Goal: Check status: Check status

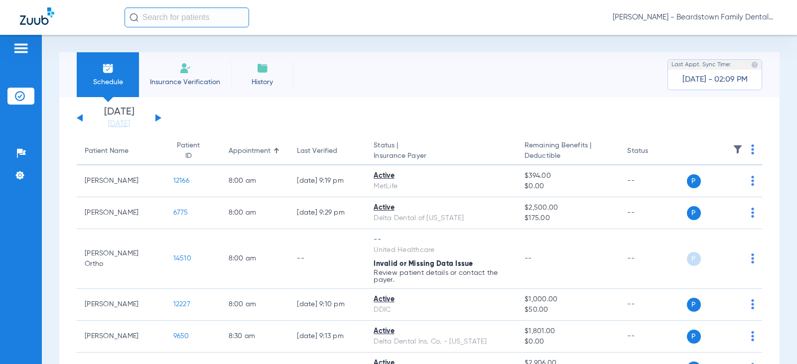
click at [733, 151] on img at bounding box center [738, 150] width 10 height 10
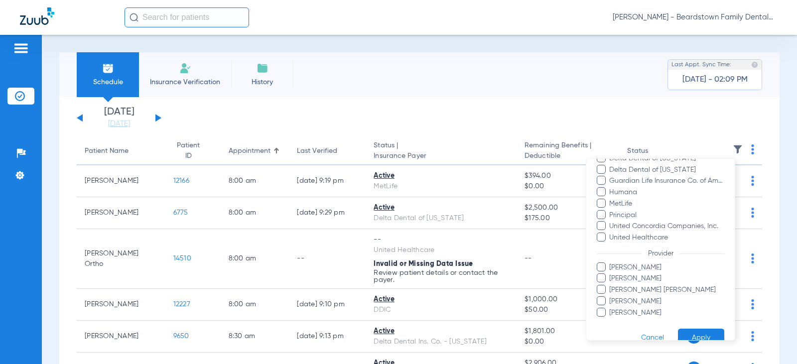
scroll to position [227, 0]
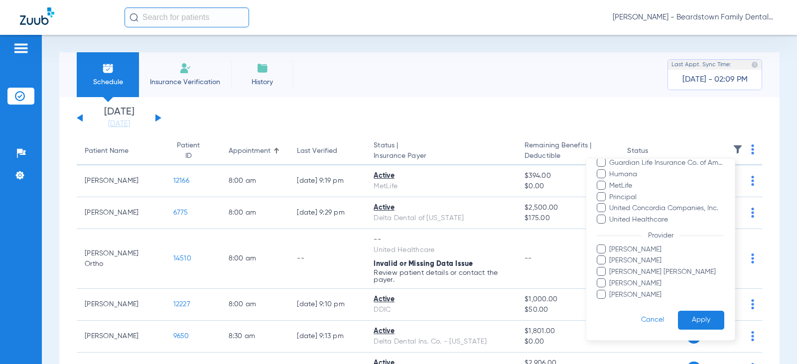
click at [627, 294] on span "[PERSON_NAME]" at bounding box center [667, 295] width 116 height 10
click at [611, 302] on input "[PERSON_NAME]" at bounding box center [611, 302] width 0 height 0
click at [614, 268] on span "[PERSON_NAME] [PERSON_NAME]" at bounding box center [667, 272] width 116 height 10
click at [611, 279] on input "[PERSON_NAME] [PERSON_NAME]" at bounding box center [611, 279] width 0 height 0
click at [691, 319] on button "Apply" at bounding box center [701, 320] width 46 height 19
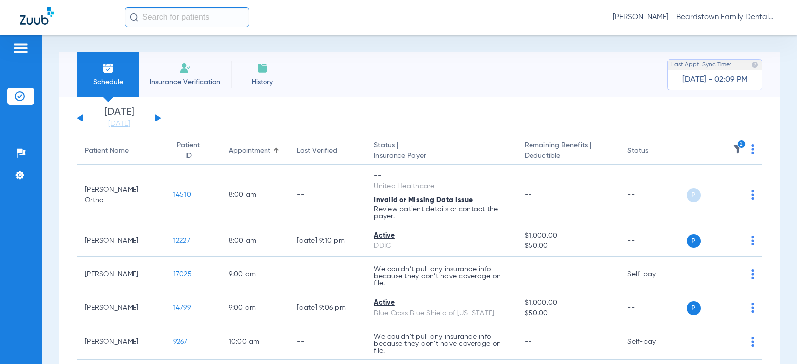
click at [158, 120] on button at bounding box center [158, 117] width 6 height 7
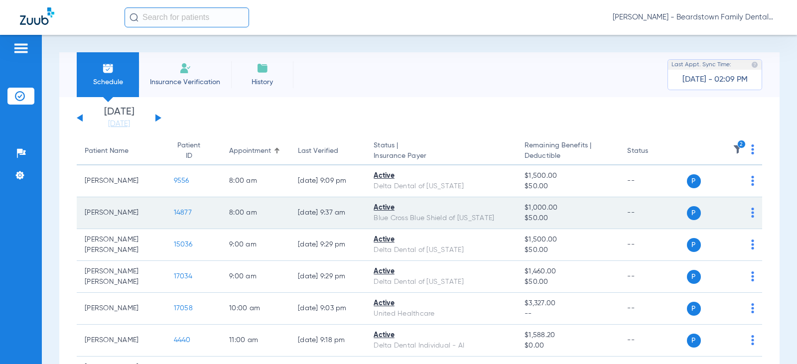
click at [174, 215] on span "14877" at bounding box center [183, 212] width 18 height 7
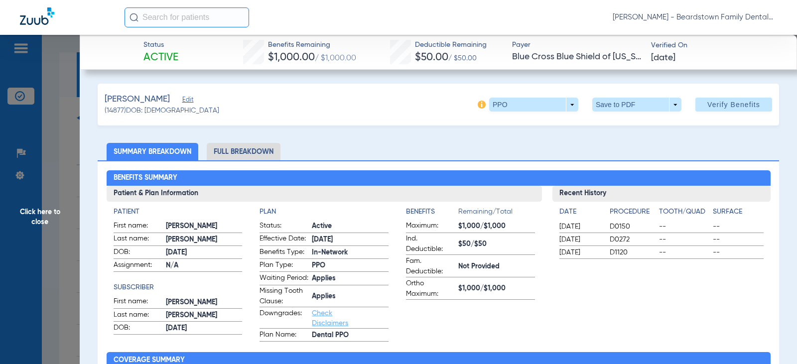
click at [30, 214] on span "Click here to close" at bounding box center [40, 217] width 80 height 364
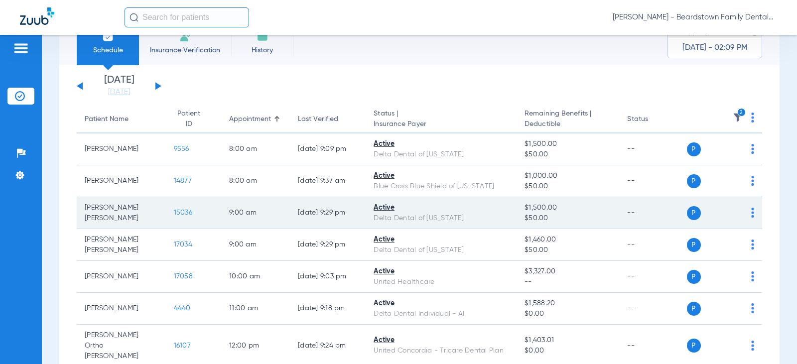
scroll to position [50, 0]
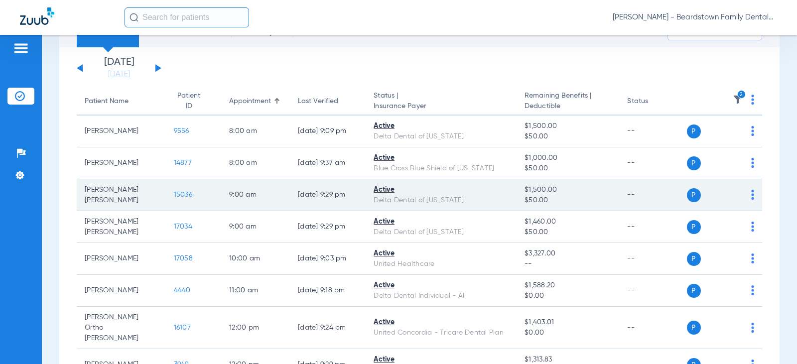
click at [174, 194] on span "15036" at bounding box center [183, 194] width 18 height 7
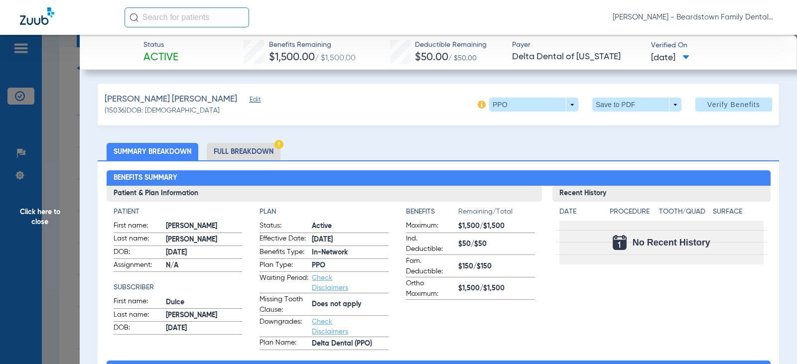
click at [45, 214] on span "Click here to close" at bounding box center [40, 217] width 80 height 364
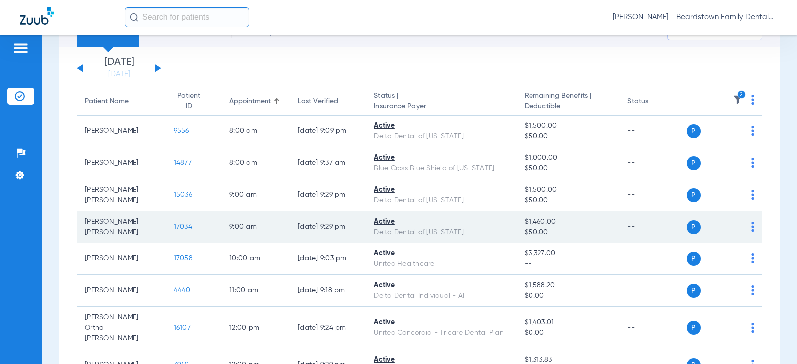
click at [175, 228] on span "17034" at bounding box center [183, 226] width 18 height 7
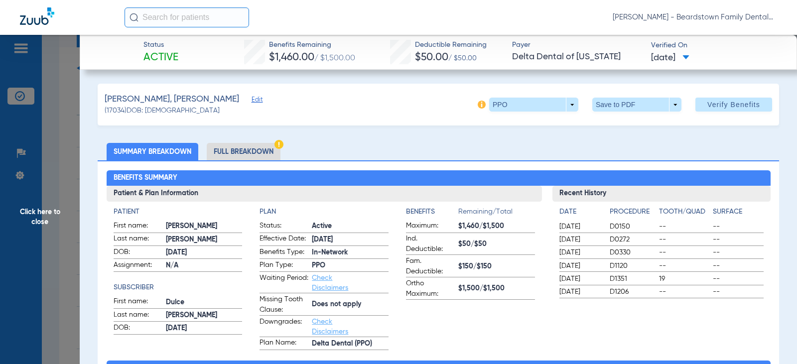
click at [42, 216] on span "Click here to close" at bounding box center [40, 217] width 80 height 364
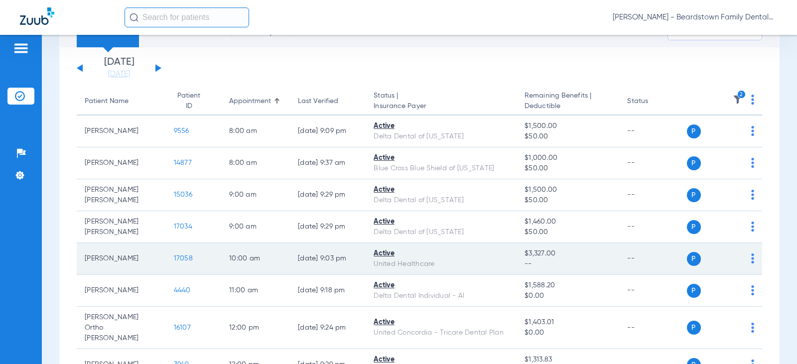
click at [177, 257] on span "17058" at bounding box center [183, 258] width 19 height 7
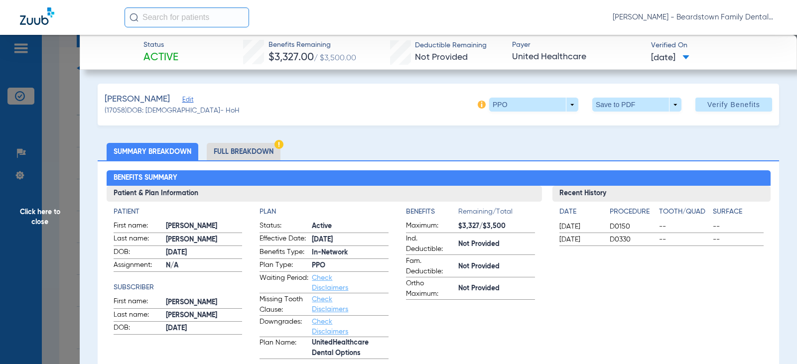
click at [48, 210] on span "Click here to close" at bounding box center [40, 217] width 80 height 364
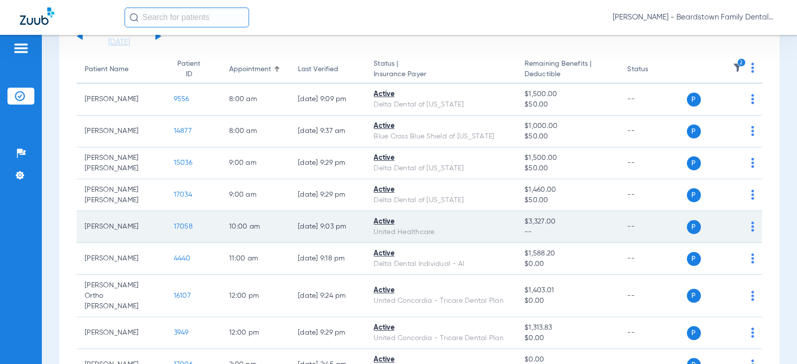
scroll to position [100, 0]
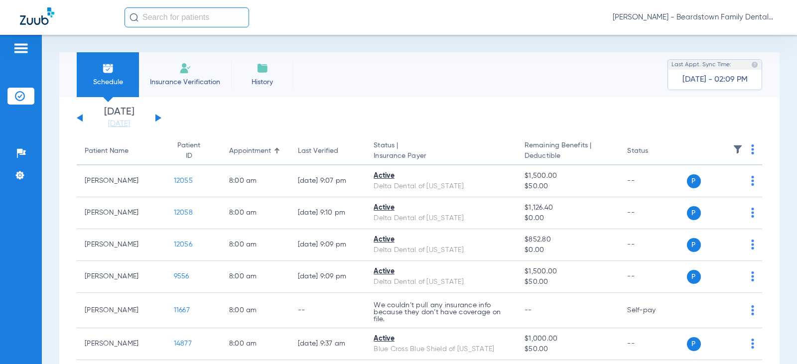
click at [733, 148] on img at bounding box center [738, 150] width 10 height 10
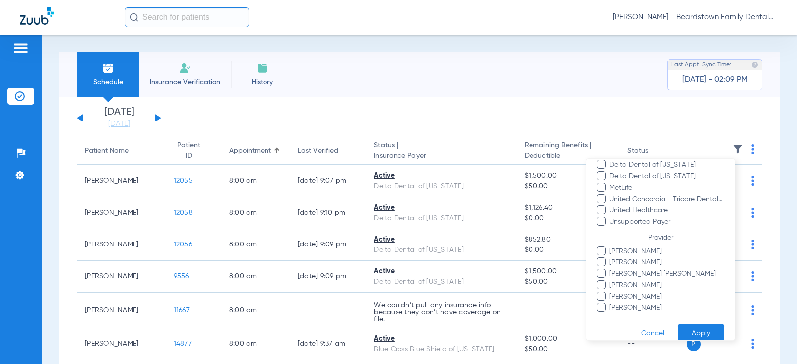
scroll to position [141, 0]
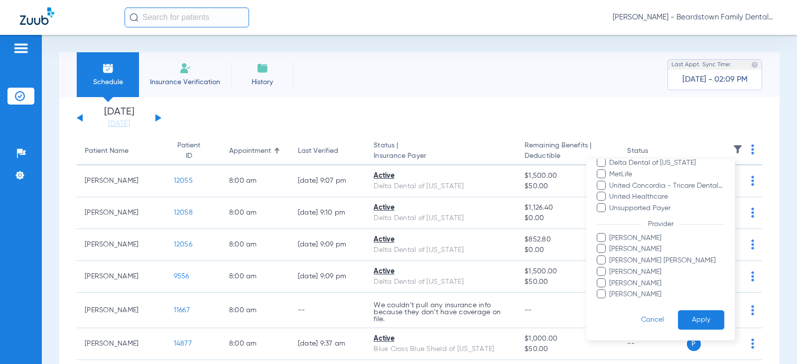
click at [608, 293] on label "[PERSON_NAME]" at bounding box center [661, 295] width 128 height 10
click at [611, 301] on input "[PERSON_NAME]" at bounding box center [611, 301] width 0 height 0
drag, startPoint x: 604, startPoint y: 293, endPoint x: 603, endPoint y: 282, distance: 11.5
click at [603, 290] on span at bounding box center [601, 294] width 9 height 9
click at [611, 301] on input "[PERSON_NAME]" at bounding box center [611, 301] width 0 height 0
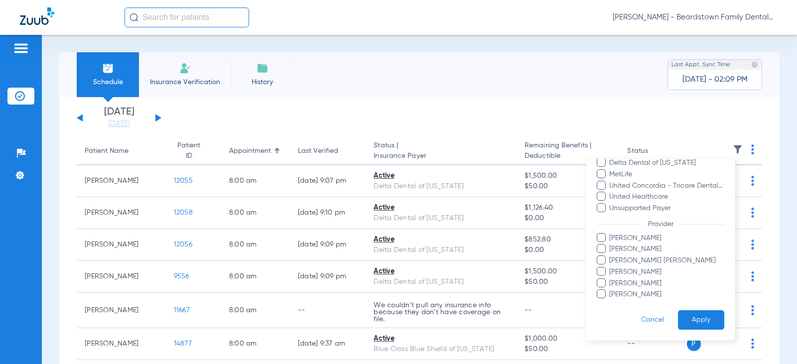
click at [603, 281] on span at bounding box center [601, 283] width 9 height 9
click at [611, 291] on input "[PERSON_NAME]" at bounding box center [611, 291] width 0 height 0
click at [606, 263] on label "[PERSON_NAME] [PERSON_NAME]" at bounding box center [661, 261] width 128 height 10
click at [611, 268] on input "[PERSON_NAME] [PERSON_NAME]" at bounding box center [611, 268] width 0 height 0
click at [697, 309] on form "Filters Clear All Status Active Not Verified Payer Aetna Dental Plans Blue Cros…" at bounding box center [660, 179] width 148 height 322
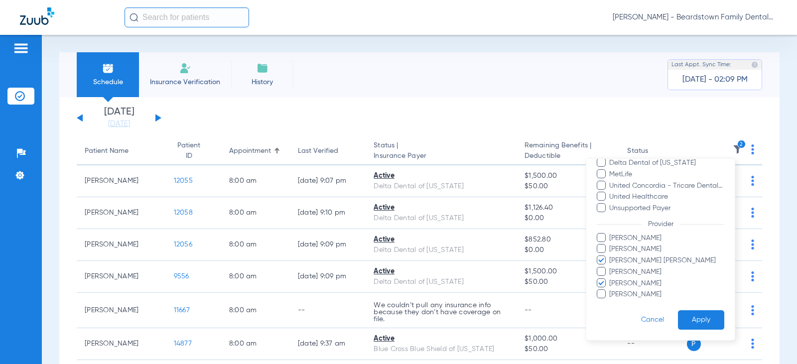
click at [698, 315] on button "Apply" at bounding box center [701, 319] width 46 height 19
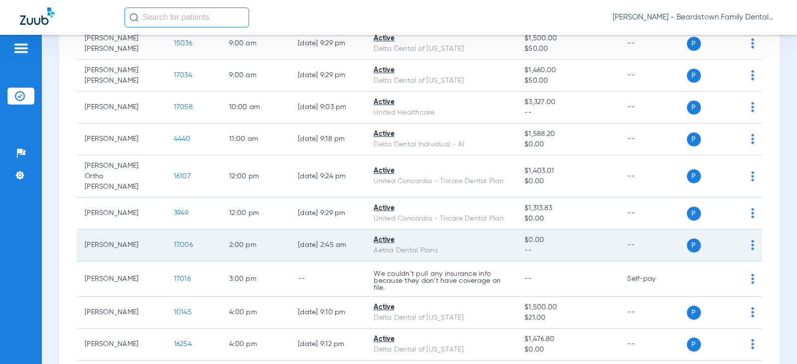
scroll to position [34, 0]
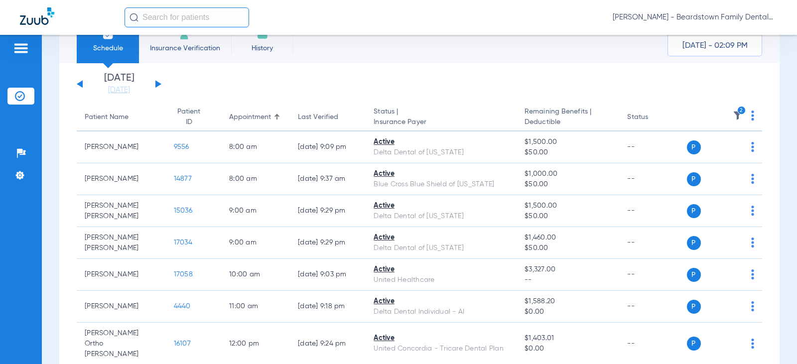
click at [733, 115] on img at bounding box center [738, 116] width 10 height 10
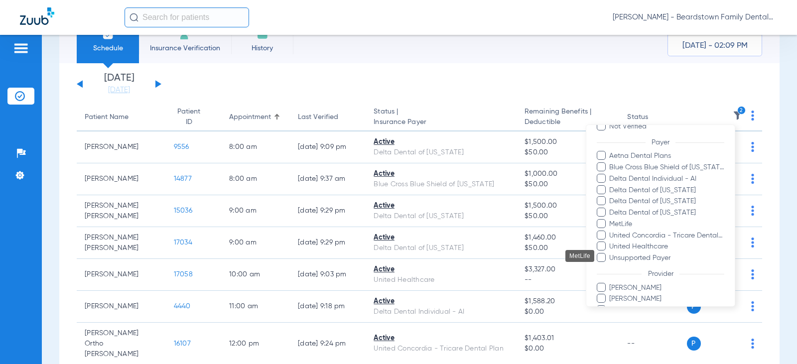
scroll to position [141, 0]
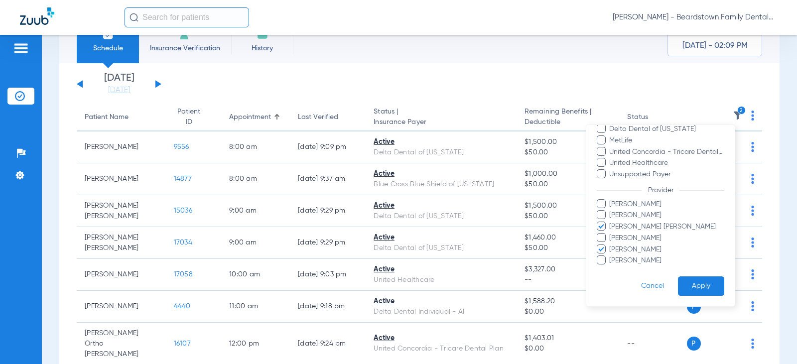
click at [613, 206] on span "[PERSON_NAME]" at bounding box center [667, 204] width 116 height 10
click at [611, 211] on input "[PERSON_NAME]" at bounding box center [611, 211] width 0 height 0
click at [696, 288] on button "Apply" at bounding box center [701, 286] width 46 height 19
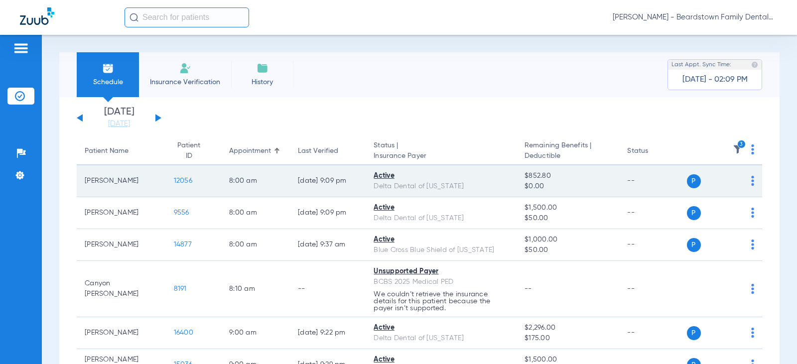
click at [177, 179] on span "12056" at bounding box center [183, 180] width 18 height 7
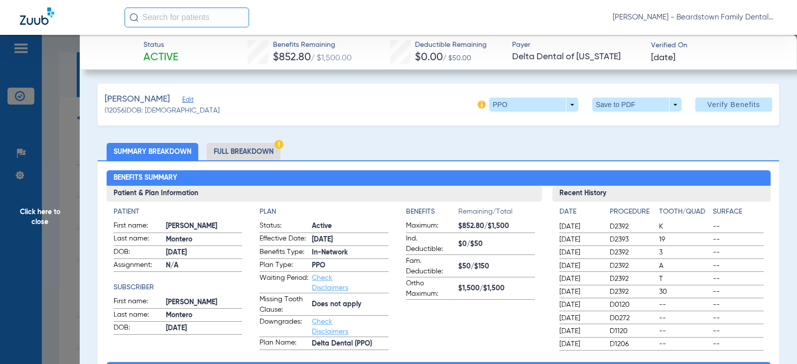
click at [47, 216] on span "Click here to close" at bounding box center [40, 217] width 80 height 364
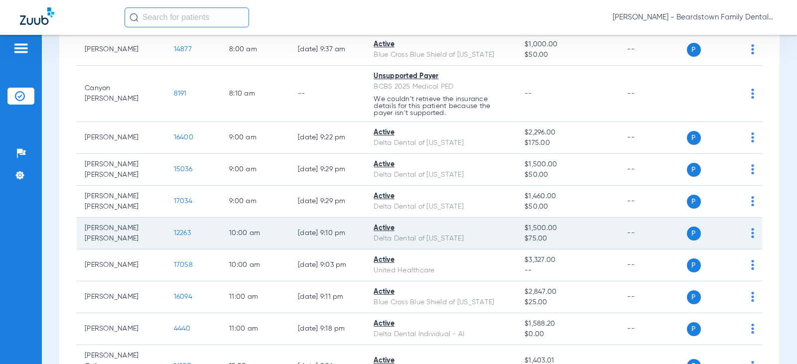
scroll to position [199, 0]
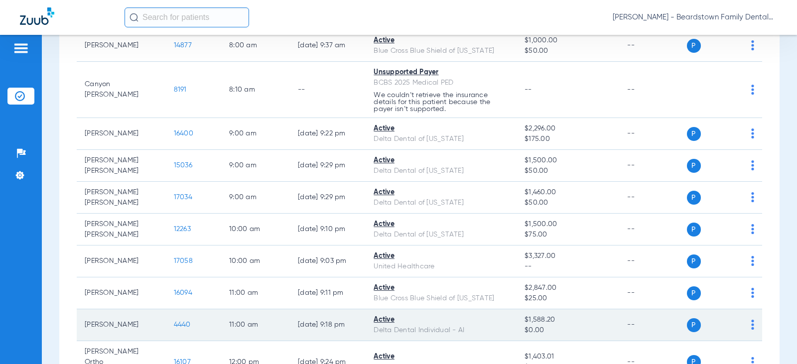
click at [182, 324] on span "4440" at bounding box center [182, 324] width 17 height 7
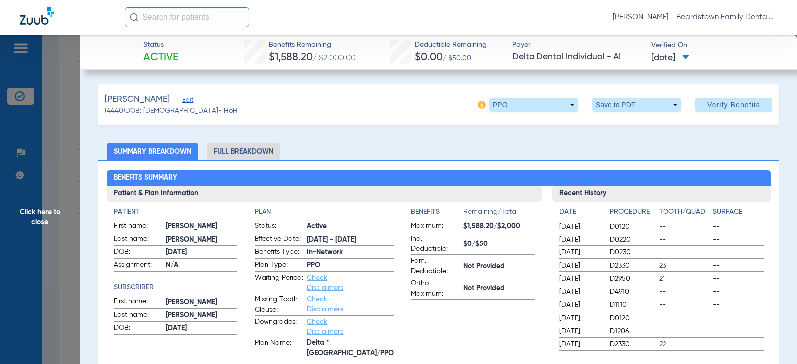
click at [35, 212] on span "Click here to close" at bounding box center [40, 217] width 80 height 364
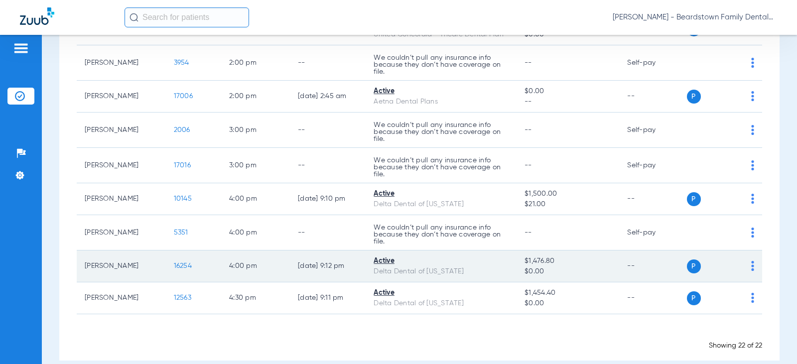
scroll to position [605, 0]
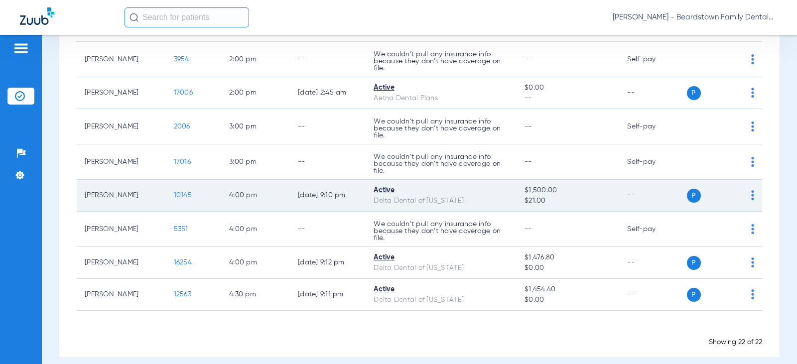
click at [175, 192] on span "10145" at bounding box center [183, 195] width 18 height 7
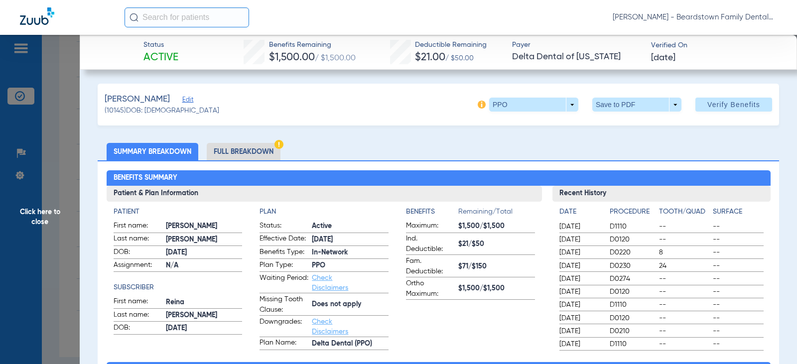
click at [45, 210] on span "Click here to close" at bounding box center [40, 217] width 80 height 364
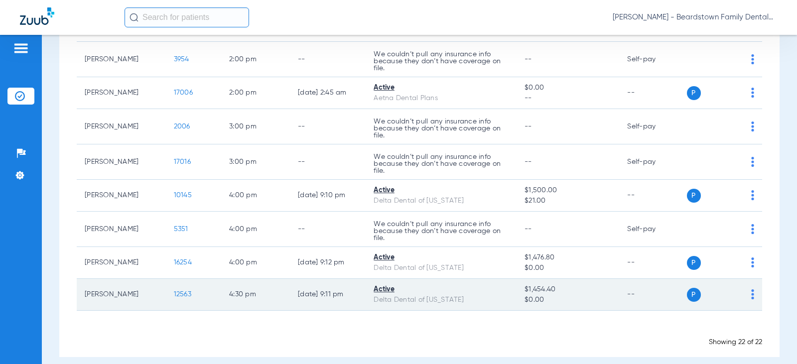
click at [179, 291] on span "12563" at bounding box center [182, 294] width 17 height 7
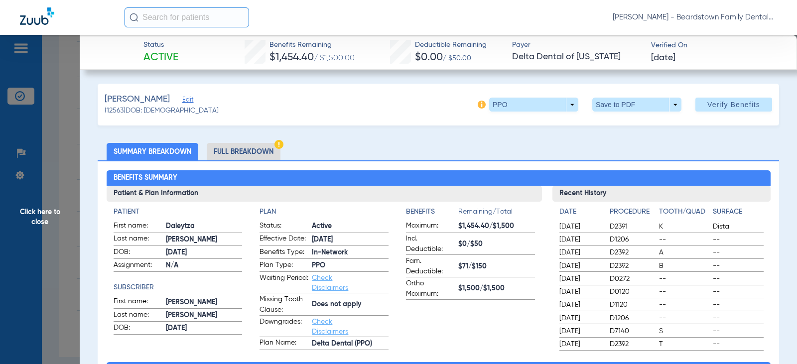
click at [26, 213] on span "Click here to close" at bounding box center [40, 217] width 80 height 364
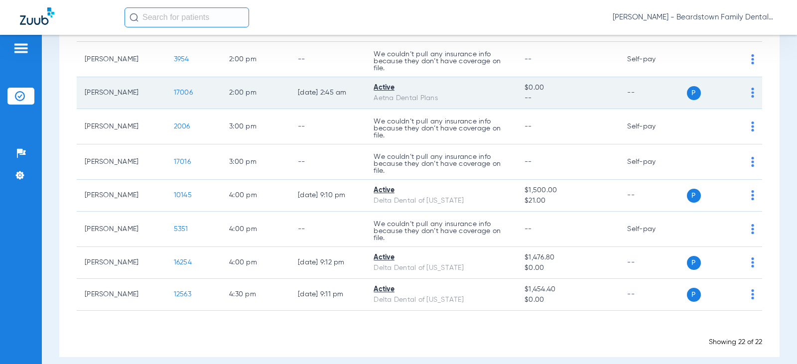
click at [174, 89] on span "17006" at bounding box center [183, 92] width 19 height 7
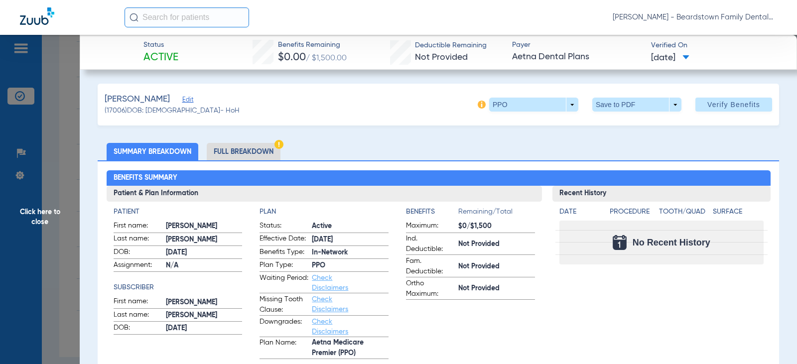
click at [33, 209] on span "Click here to close" at bounding box center [40, 217] width 80 height 364
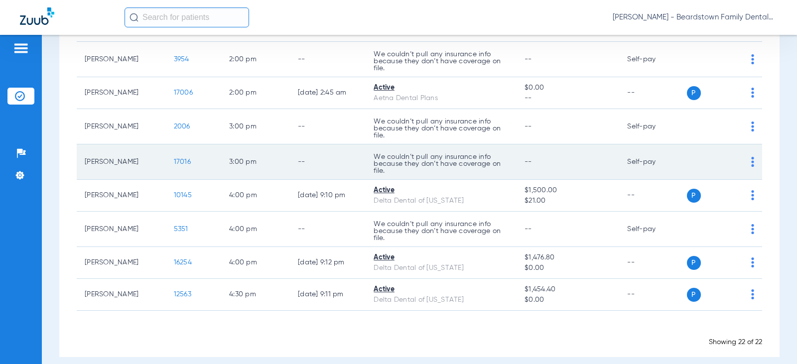
click at [177, 158] on span "17016" at bounding box center [182, 161] width 17 height 7
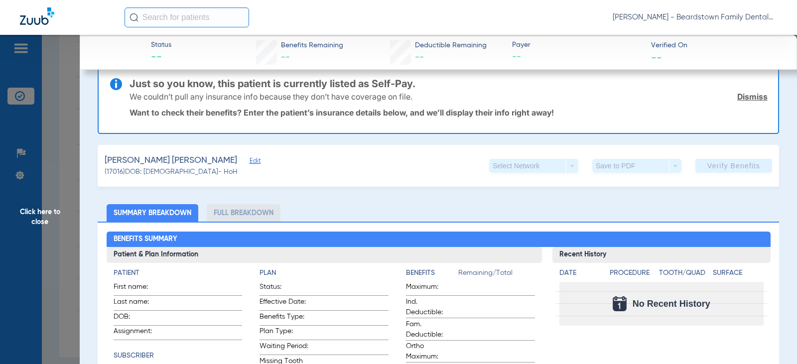
scroll to position [0, 0]
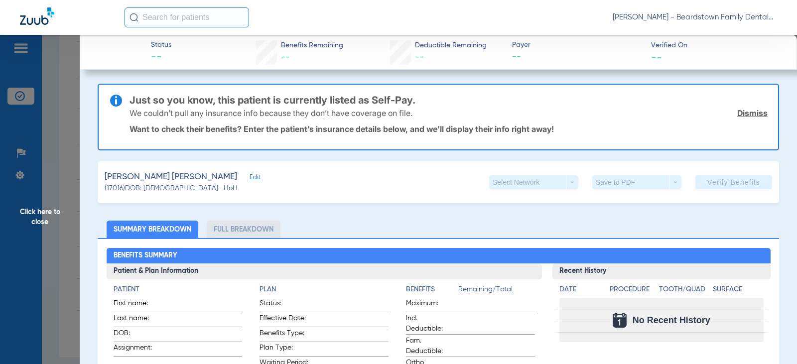
click at [38, 211] on span "Click here to close" at bounding box center [40, 217] width 80 height 364
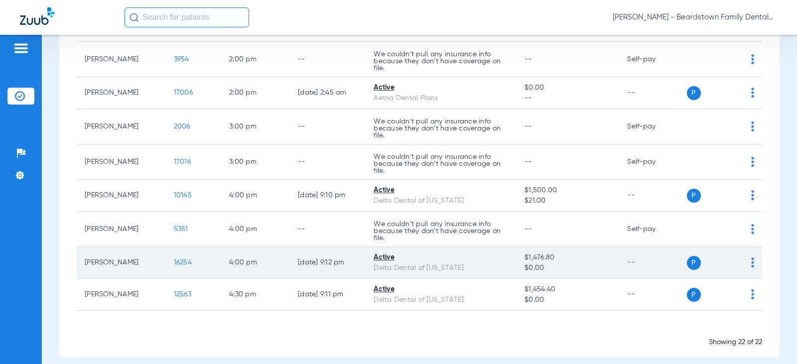
click at [181, 259] on span "16254" at bounding box center [183, 262] width 18 height 7
